Goal: Contribute content: Add original content to the website for others to see

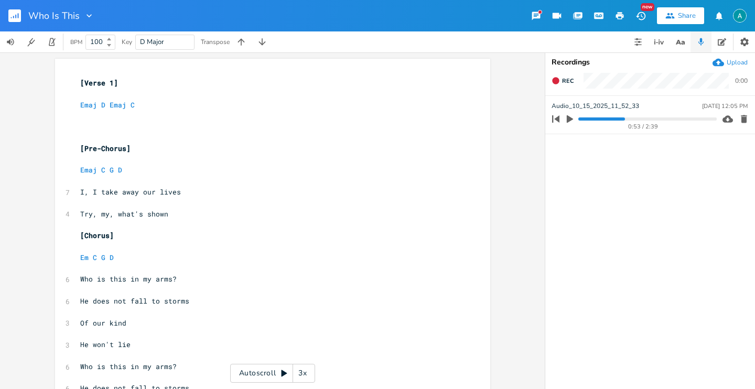
click at [568, 123] on icon "button" at bounding box center [569, 118] width 9 height 9
click at [581, 118] on progress at bounding box center [647, 118] width 138 height 3
click at [587, 119] on progress at bounding box center [647, 118] width 138 height 3
click at [591, 118] on progress at bounding box center [647, 118] width 138 height 3
click at [597, 120] on progress at bounding box center [647, 118] width 138 height 3
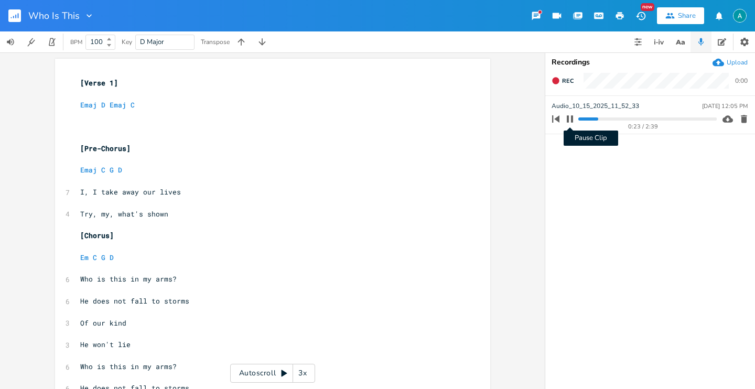
click at [575, 120] on button "Pause Clip" at bounding box center [570, 119] width 14 height 17
drag, startPoint x: 73, startPoint y: 90, endPoint x: 75, endPoint y: 82, distance: 8.5
click at [74, 82] on div "x [Verse 1] ​ Emaj D Emaj C ​ ​ ​ [Pre-Chorus] ​ Emaj C G D ​ 7 I, I take away …" at bounding box center [272, 392] width 435 height 666
click at [80, 82] on span "[Verse 1]" at bounding box center [99, 82] width 38 height 9
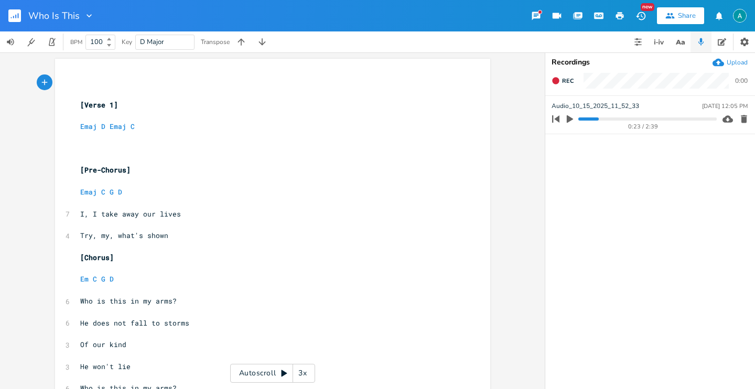
type textarea "[]"
type textarea "Riff"
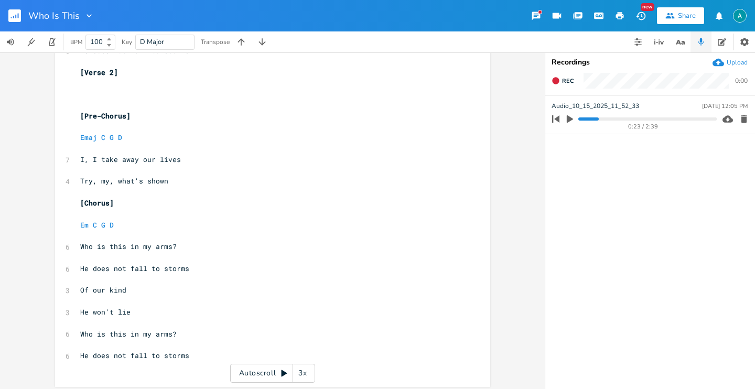
scroll to position [364, 0]
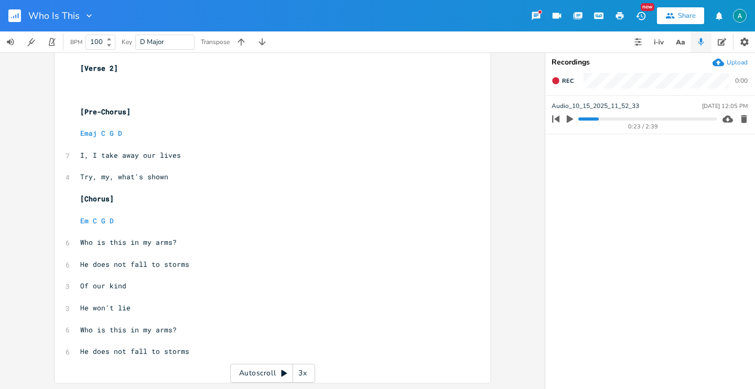
click at [182, 360] on pre "​" at bounding box center [267, 362] width 379 height 11
type textarea "#[]"
type textarea "Riff"
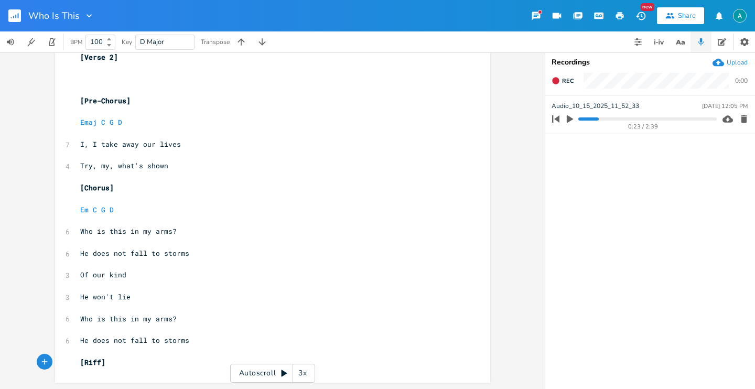
click at [115, 167] on span "Try, my, what's shown" at bounding box center [124, 165] width 88 height 9
click at [114, 167] on span "Try, my, what's shown" at bounding box center [124, 165] width 88 height 9
click at [115, 165] on span "Try, my, what's shown" at bounding box center [124, 165] width 88 height 9
click at [119, 165] on span "Try, my, what's shown" at bounding box center [124, 165] width 88 height 9
click at [120, 165] on span "Try, my, what's shown" at bounding box center [124, 165] width 88 height 9
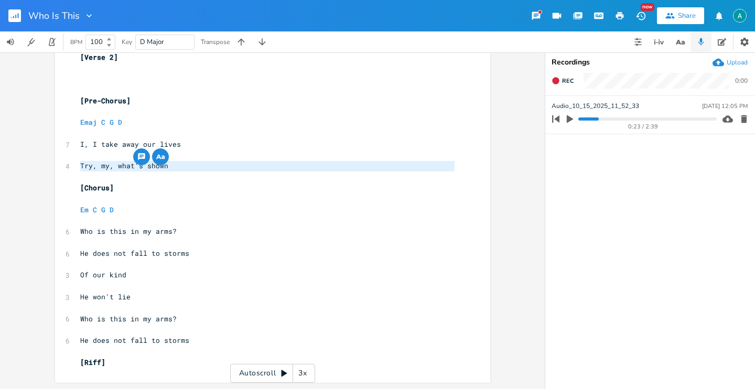
click at [119, 165] on span "Try, my, what's shown" at bounding box center [124, 165] width 88 height 9
type textarea "Try, my, what's shown"
click at [112, 168] on span "Try, my, what's shown" at bounding box center [124, 165] width 88 height 9
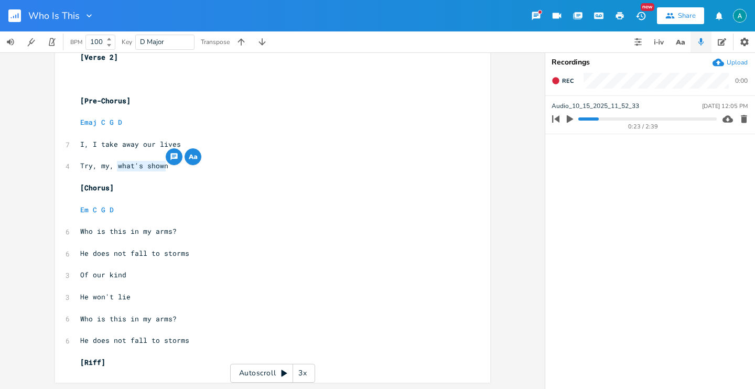
drag, startPoint x: 115, startPoint y: 167, endPoint x: 164, endPoint y: 171, distance: 48.9
click at [164, 171] on pre "Try, my, what's shown" at bounding box center [267, 165] width 379 height 11
type textarea "o favorite lie"
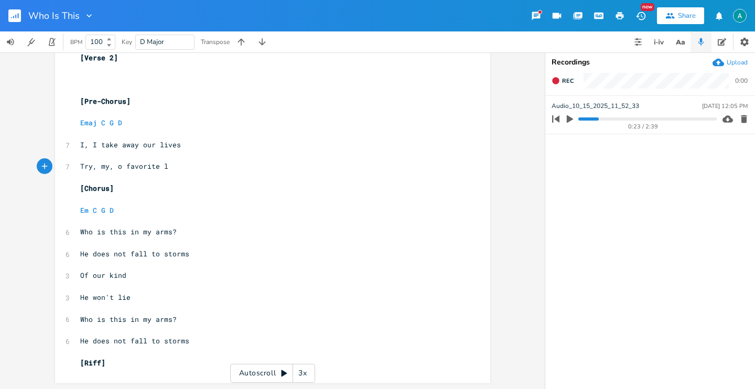
type textarea "iy"
type textarea "ie"
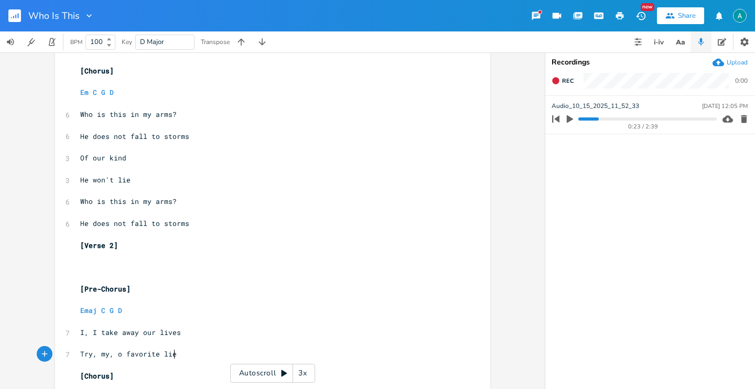
scroll to position [294, 0]
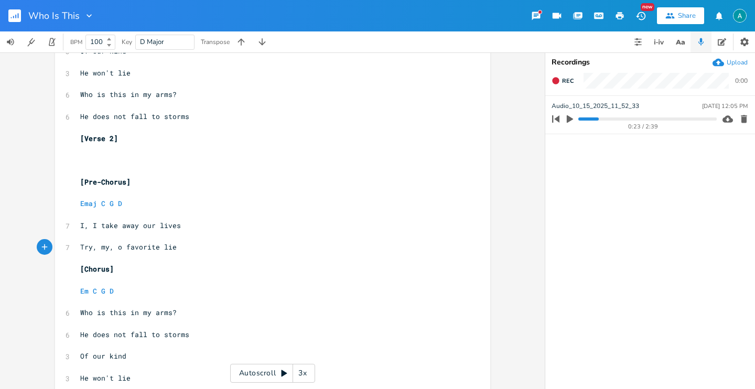
click at [170, 250] on span "Try, my, o favorite lie" at bounding box center [128, 246] width 96 height 9
type textarea "Try, my, o favorite lie"
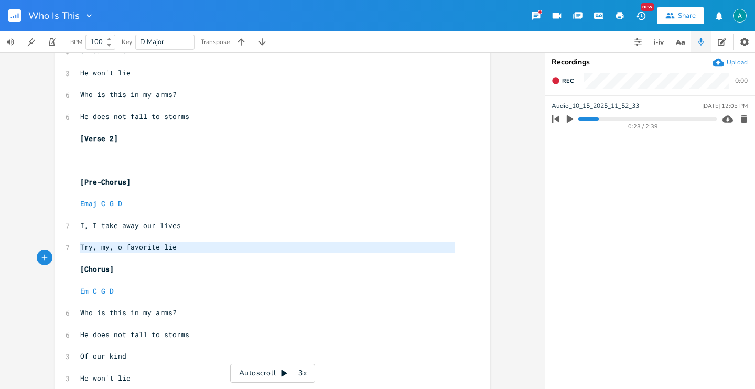
click at [170, 250] on span "Try, my, o favorite lie" at bounding box center [128, 246] width 96 height 9
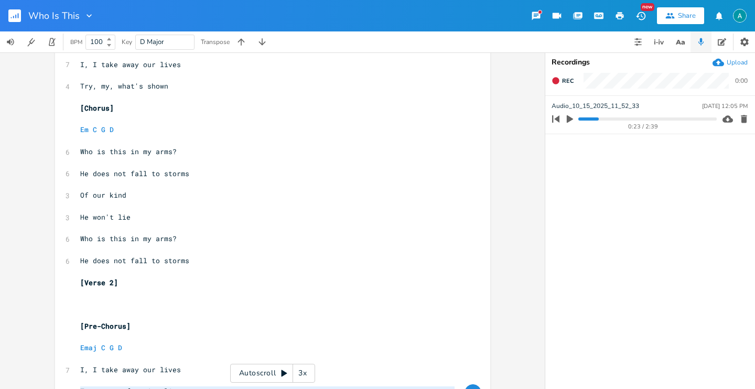
scroll to position [86, 0]
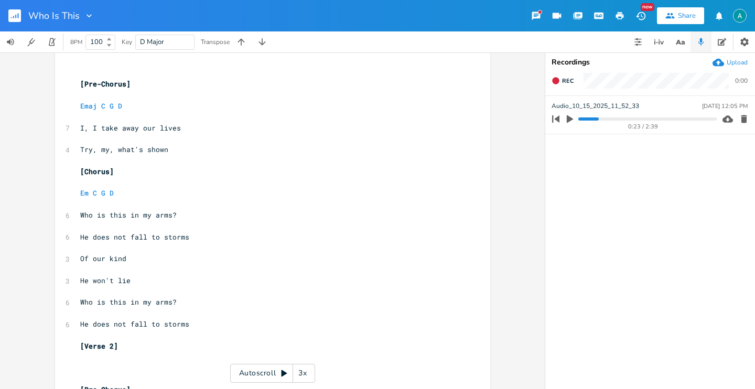
click at [133, 150] on span "Try, my, what's shown" at bounding box center [124, 149] width 88 height 9
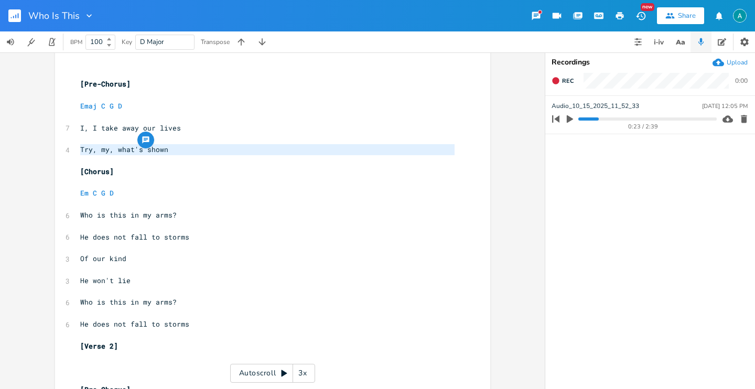
type textarea "Try, my, what's shown"
click at [133, 150] on span "Try, my, what's shown" at bounding box center [124, 149] width 88 height 9
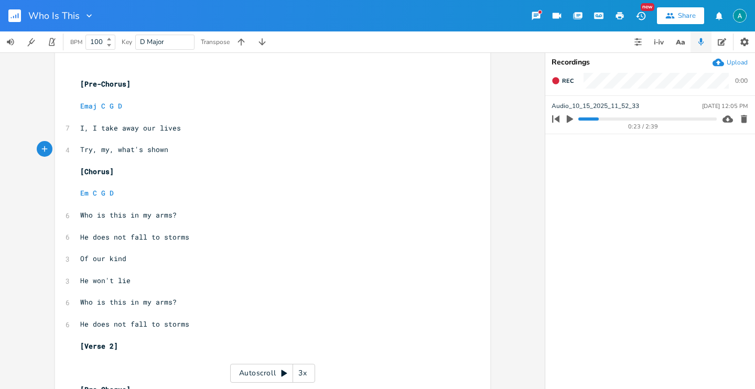
click at [133, 150] on span "Try, my, what's shown" at bounding box center [124, 149] width 88 height 9
type textarea "Try, my, what's shown"
click at [133, 150] on span "Try, my, what's shown" at bounding box center [124, 149] width 88 height 9
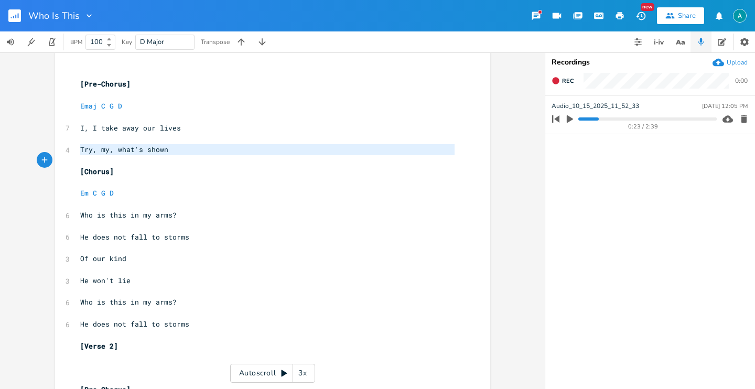
paste textarea
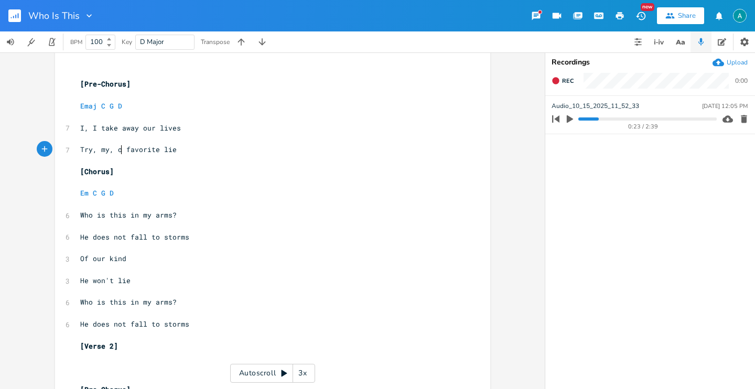
drag, startPoint x: 117, startPoint y: 150, endPoint x: 100, endPoint y: 113, distance: 41.5
click at [117, 150] on span "Try, my, o favorite lie" at bounding box center [128, 149] width 96 height 9
type textarea "O"
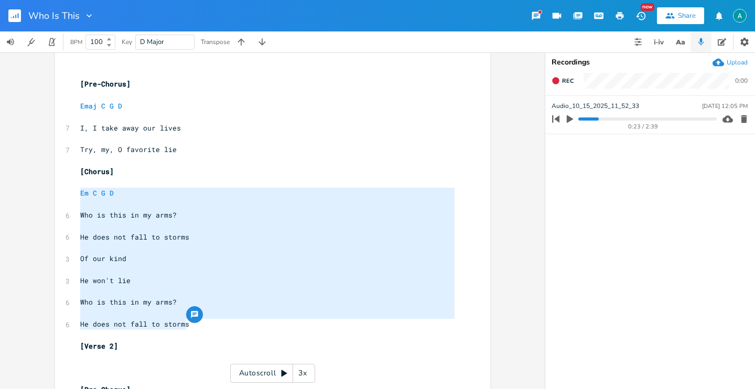
type textarea "[Chorus] Em C G D Who is this in my arms? He does not fall to storms Of our kin…"
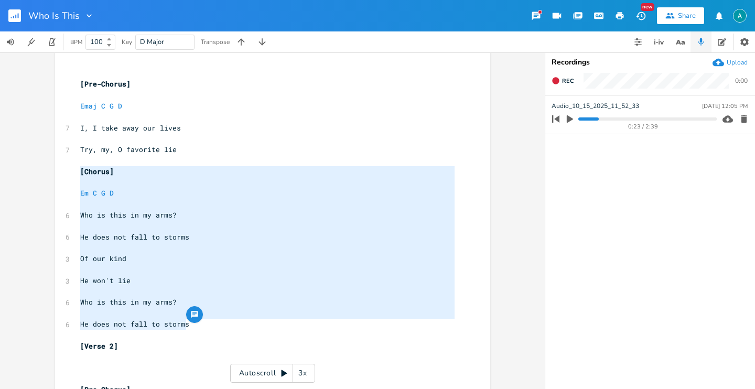
drag, startPoint x: 186, startPoint y: 326, endPoint x: 59, endPoint y: 174, distance: 198.8
click at [59, 174] on div "[Chorus] Em C G D Who is this in my arms? He does not fall to storms Of our kin…" at bounding box center [272, 322] width 435 height 699
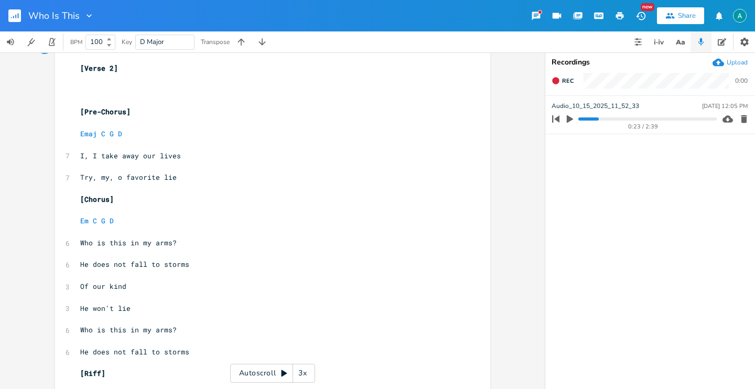
scroll to position [233, 0]
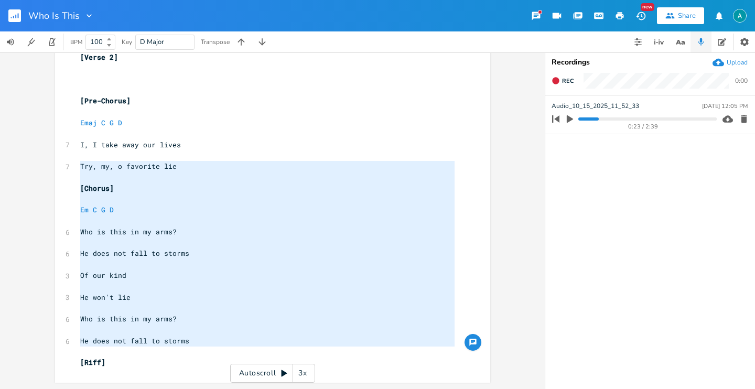
type textarea "[Chorus] Em C G D Who is this in my arms? He does not fall to storms Of our kin…"
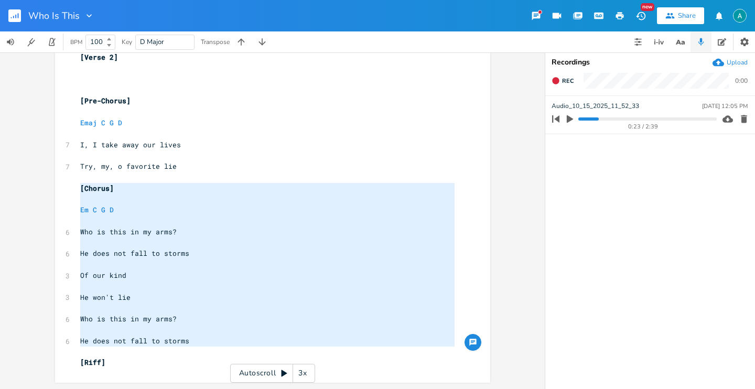
drag, startPoint x: 225, startPoint y: 351, endPoint x: 33, endPoint y: 187, distance: 252.5
click at [33, 187] on div "[Chorus] Em C G D Who is this in my arms? He does not fall to storms Of our kin…" at bounding box center [272, 220] width 545 height 337
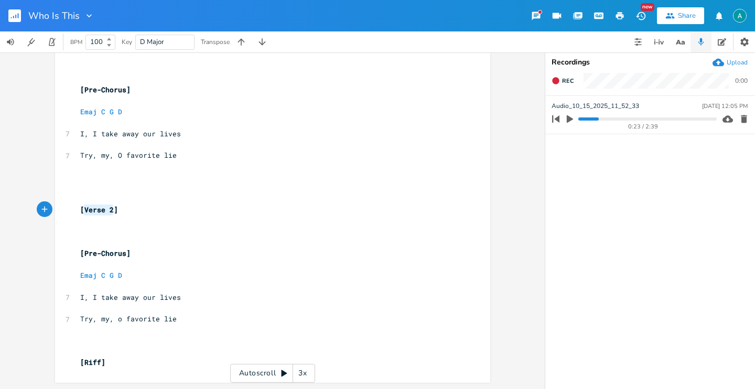
drag, startPoint x: 109, startPoint y: 211, endPoint x: 73, endPoint y: 212, distance: 35.7
click at [81, 210] on span "[Verse 2]" at bounding box center [99, 209] width 38 height 9
type textarea "Chorus"
type textarea "Verse 2"
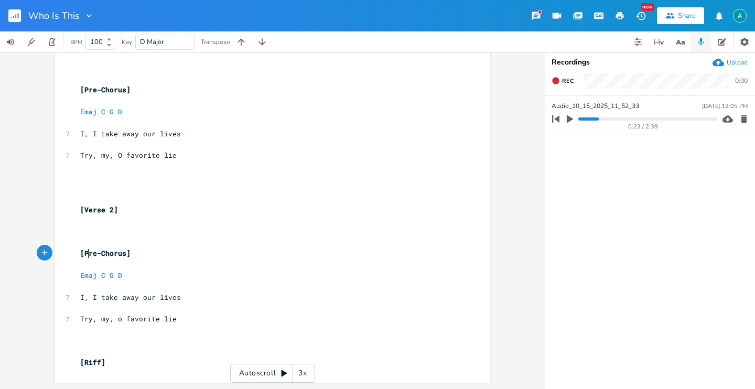
drag, startPoint x: 85, startPoint y: 250, endPoint x: 90, endPoint y: 253, distance: 5.4
click at [85, 250] on span "[Pre-Chorus]" at bounding box center [105, 253] width 50 height 9
click at [98, 254] on span "[Pre-Chorus]" at bounding box center [105, 253] width 50 height 9
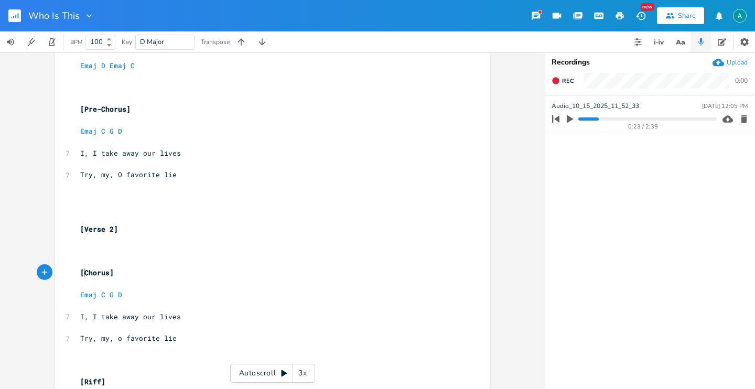
scroll to position [0, 0]
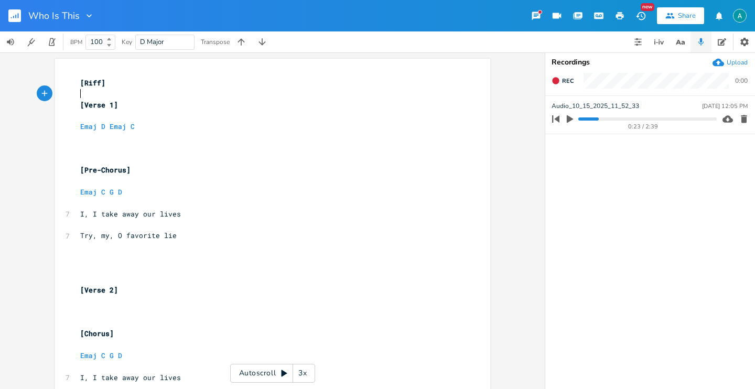
click at [115, 89] on pre "​" at bounding box center [267, 94] width 379 height 11
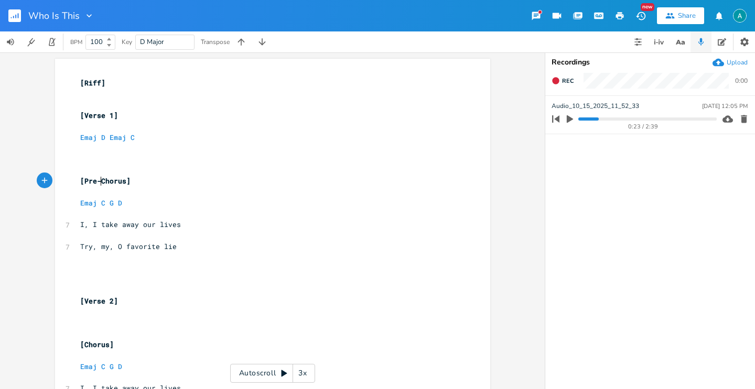
click at [98, 179] on span "[Pre-Chorus]" at bounding box center [105, 180] width 50 height 9
click at [743, 125] on button "button" at bounding box center [744, 119] width 14 height 17
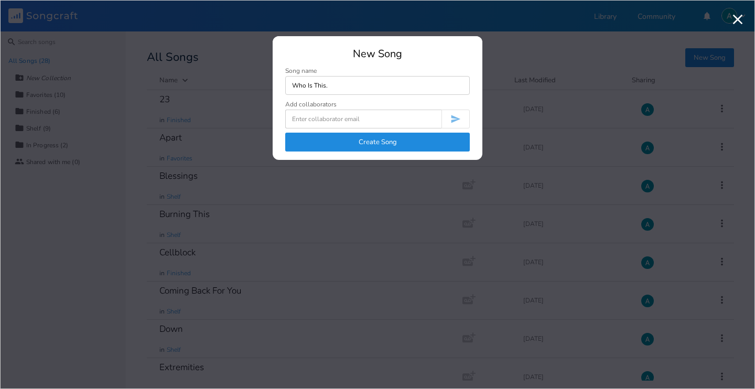
type input "Who Is This."
